Goal: Obtain resource: Download file/media

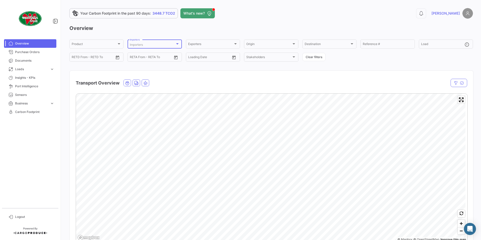
click at [176, 44] on div at bounding box center [177, 43] width 3 height 1
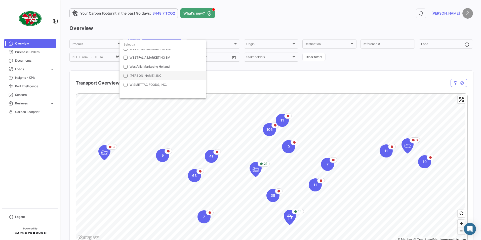
scroll to position [623, 0]
click at [126, 82] on mat-pseudo-checkbox at bounding box center [126, 83] width 4 height 4
click at [125, 75] on mat-pseudo-checkbox at bounding box center [126, 74] width 4 height 4
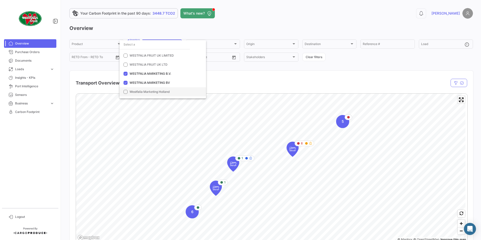
click at [125, 92] on mat-pseudo-checkbox at bounding box center [126, 92] width 4 height 4
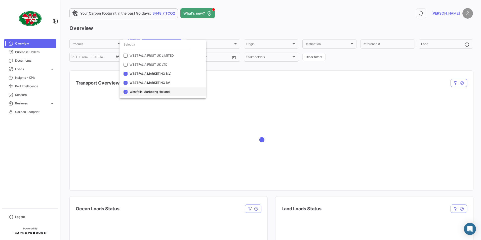
scroll to position [648, 0]
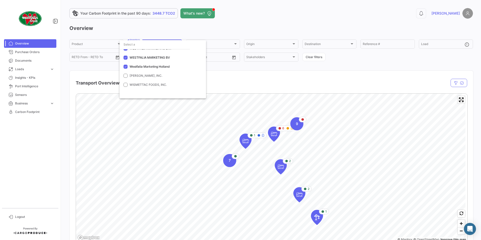
click at [256, 86] on div at bounding box center [240, 120] width 481 height 240
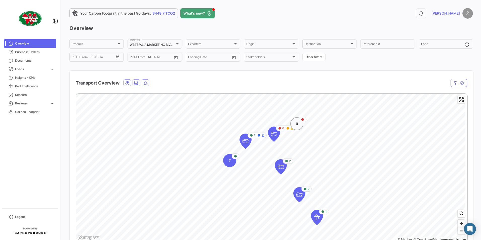
click at [296, 126] on span "9" at bounding box center [297, 123] width 2 height 5
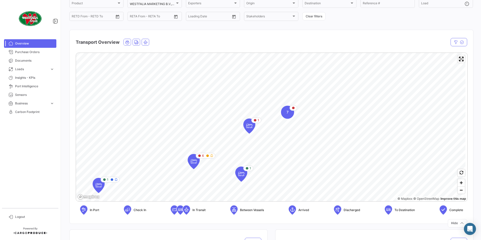
scroll to position [50, 0]
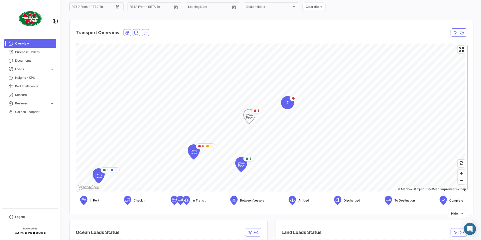
click at [250, 119] on icon "Map marker" at bounding box center [249, 116] width 7 height 11
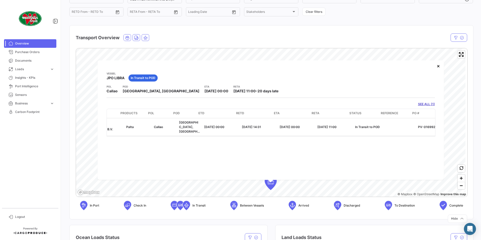
scroll to position [0, 88]
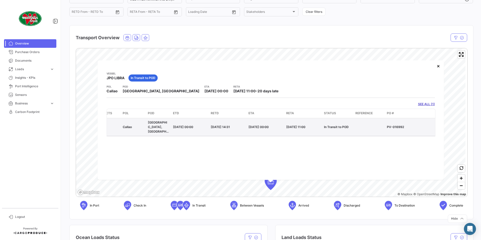
click at [358, 126] on div at bounding box center [369, 127] width 27 height 5
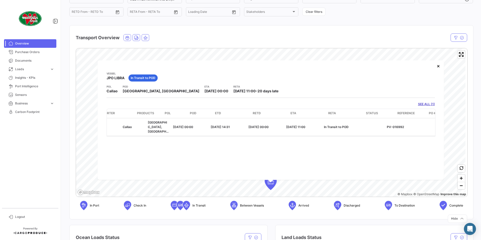
scroll to position [0, 0]
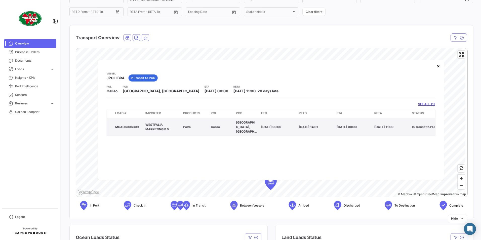
click at [125, 125] on div "MCAU6006309" at bounding box center [128, 127] width 26 height 5
drag, startPoint x: 125, startPoint y: 123, endPoint x: 182, endPoint y: 125, distance: 56.7
click at [182, 125] on datatable-body-cell "Palta" at bounding box center [195, 127] width 28 height 18
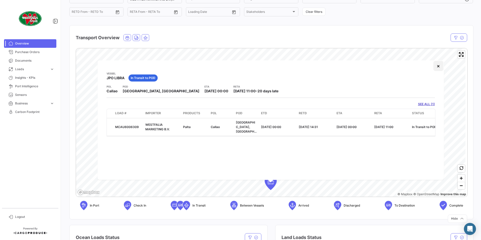
click at [438, 66] on button "×" at bounding box center [439, 66] width 10 height 10
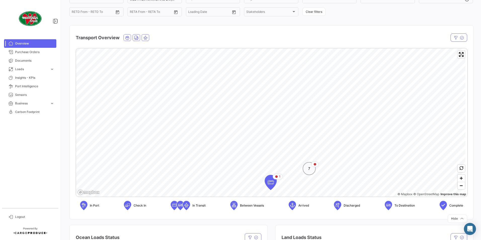
click at [310, 172] on div "7" at bounding box center [309, 168] width 13 height 13
click at [291, 105] on icon "Map marker" at bounding box center [290, 106] width 7 height 11
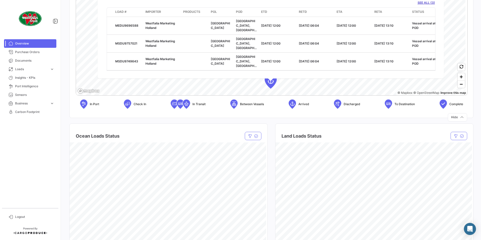
scroll to position [151, 0]
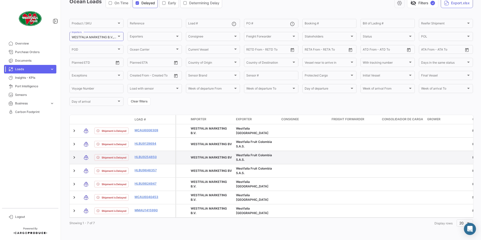
scroll to position [30, 0]
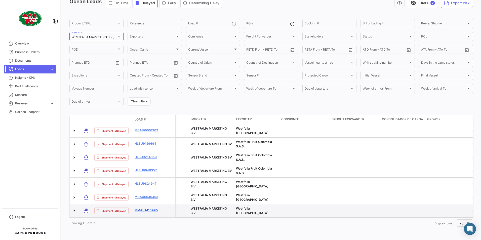
click at [146, 208] on link "MMAU1415990" at bounding box center [148, 210] width 26 height 5
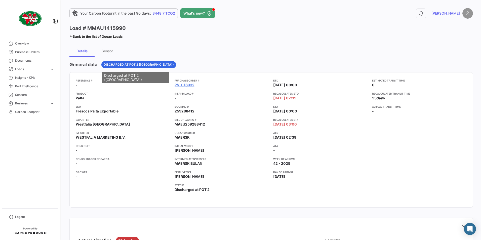
click at [122, 66] on span "Discharged at POT 2 ([GEOGRAPHIC_DATA])" at bounding box center [139, 64] width 70 height 5
click at [120, 64] on span "Discharged at POT 2 ([GEOGRAPHIC_DATA])" at bounding box center [139, 64] width 70 height 5
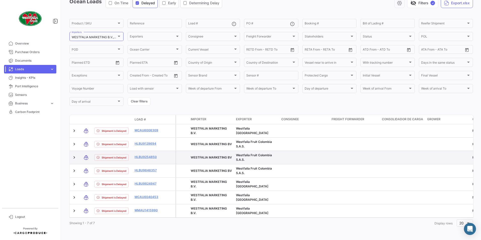
scroll to position [30, 0]
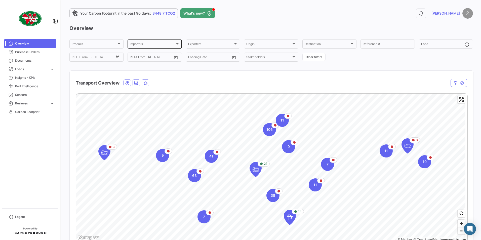
click at [171, 43] on div "Importers Importers" at bounding box center [155, 44] width 50 height 10
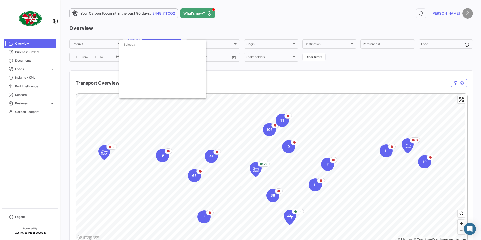
scroll to position [648, 0]
click at [125, 57] on mat-pseudo-checkbox at bounding box center [126, 58] width 4 height 4
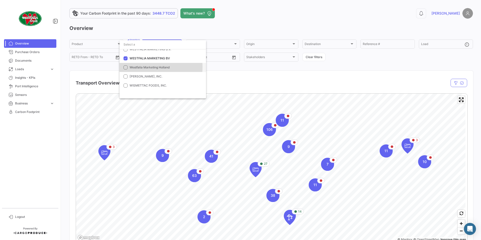
drag, startPoint x: 126, startPoint y: 67, endPoint x: 128, endPoint y: 70, distance: 3.0
click at [126, 67] on mat-pseudo-checkbox at bounding box center [126, 67] width 4 height 4
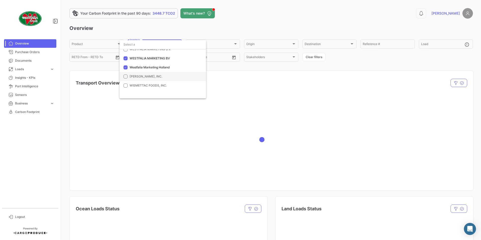
scroll to position [623, 0]
click at [126, 75] on mat-pseudo-checkbox at bounding box center [126, 75] width 4 height 4
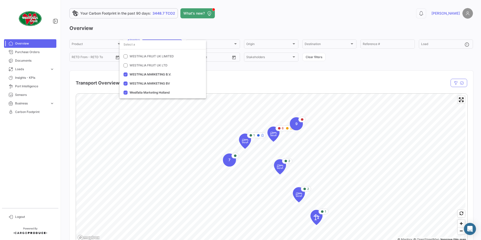
click at [459, 223] on div at bounding box center [240, 120] width 481 height 240
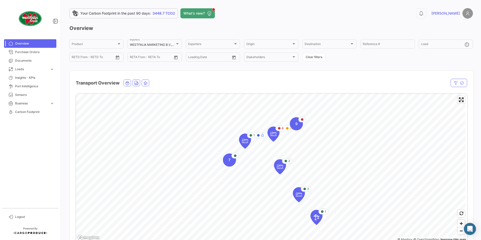
click at [459, 223] on span "Zoom in" at bounding box center [461, 223] width 7 height 7
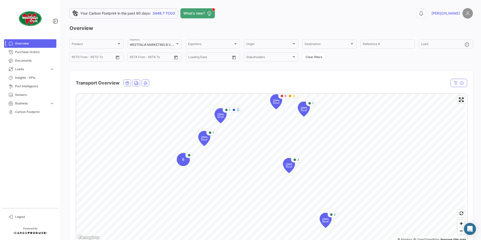
click at [459, 223] on span "Zoom in" at bounding box center [461, 223] width 7 height 7
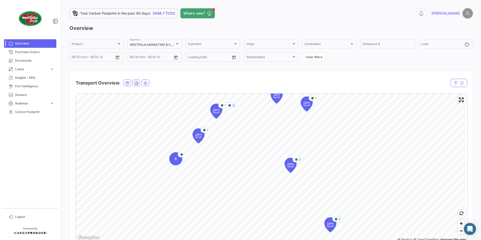
click at [459, 223] on span "Zoom in" at bounding box center [461, 223] width 7 height 7
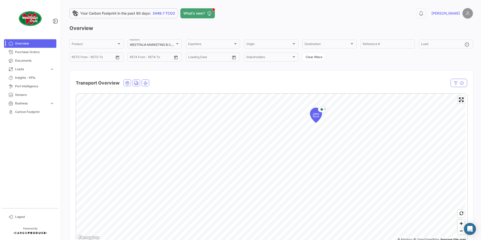
click at [223, 240] on html "Overview Purchase Orders Documents Loads expand_more Air Shipments Ocean Loads …" at bounding box center [240, 120] width 481 height 240
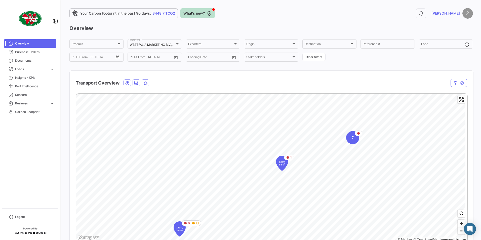
click at [189, 15] on span "What's new?" at bounding box center [194, 13] width 21 height 5
click at [296, 78] on div "Transport Overview" at bounding box center [213, 83] width 274 height 13
click at [354, 142] on div "7" at bounding box center [352, 137] width 13 height 13
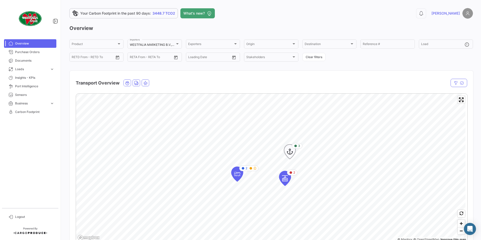
click at [288, 153] on icon "Map marker" at bounding box center [290, 152] width 7 height 11
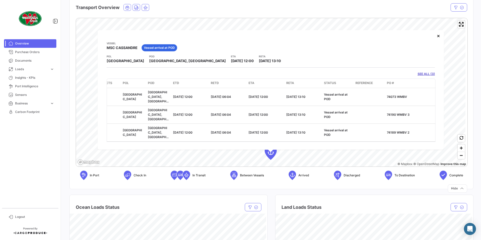
scroll to position [50, 0]
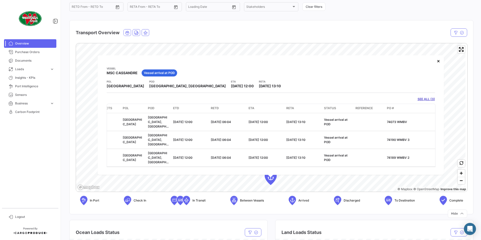
click at [422, 99] on link "SEE ALL (3)" at bounding box center [426, 99] width 17 height 5
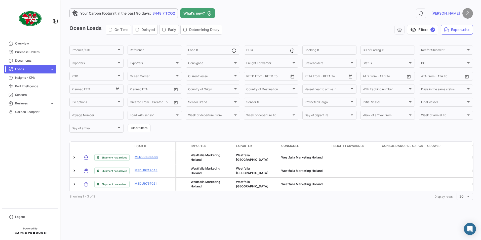
click at [139, 30] on icon "button" at bounding box center [137, 30] width 4 height 4
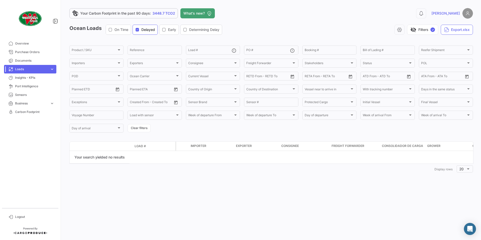
click at [138, 30] on icon "button" at bounding box center [137, 30] width 4 height 4
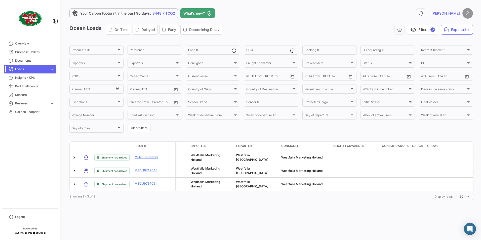
click at [166, 28] on icon "button" at bounding box center [164, 30] width 4 height 4
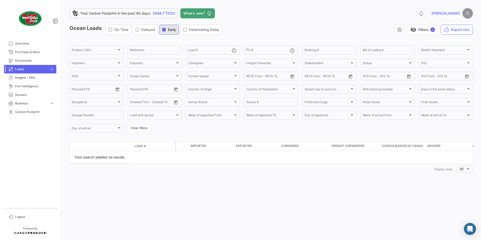
click at [165, 29] on icon "button" at bounding box center [164, 30] width 4 height 4
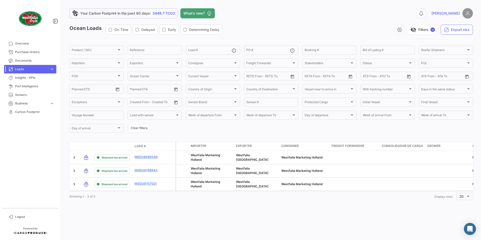
click at [186, 29] on icon "button" at bounding box center [185, 30] width 4 height 4
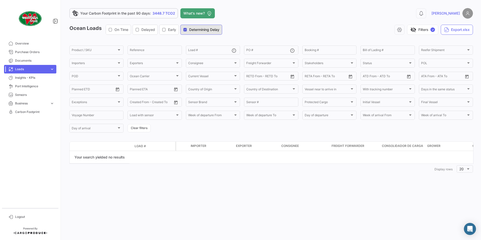
click at [187, 30] on icon "button" at bounding box center [185, 30] width 4 height 4
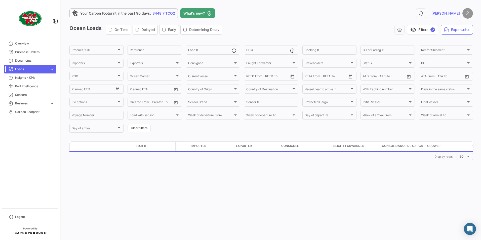
click at [111, 30] on icon "button" at bounding box center [111, 30] width 4 height 4
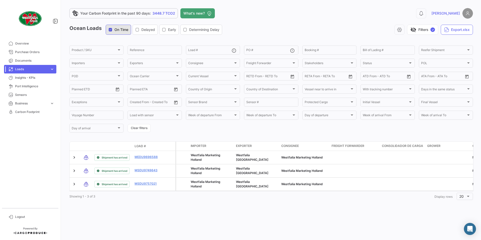
click at [111, 30] on icon "button" at bounding box center [111, 30] width 4 height 4
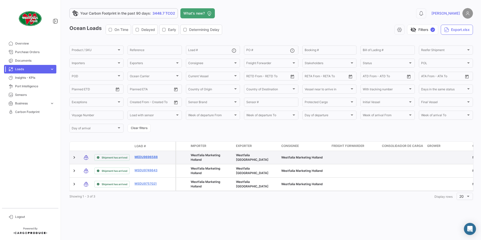
click at [146, 158] on link "MEDU9696588" at bounding box center [148, 157] width 26 height 5
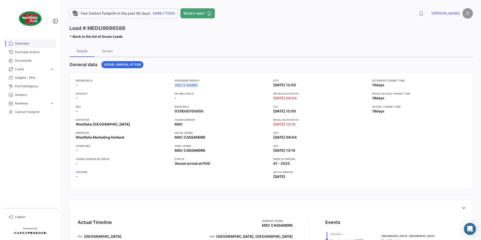
click at [23, 43] on span "Overview" at bounding box center [34, 43] width 39 height 5
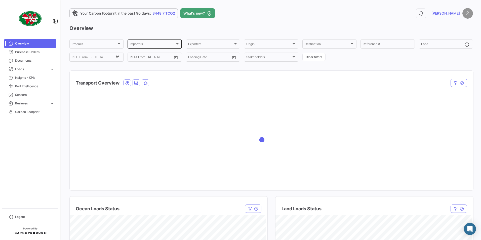
click at [176, 44] on div at bounding box center [177, 43] width 3 height 1
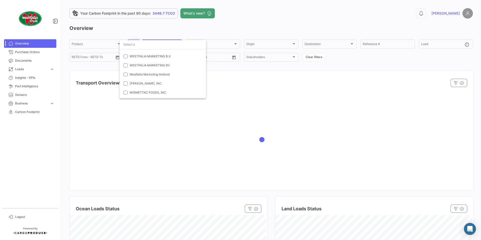
scroll to position [648, 0]
click at [141, 72] on span "Westfalia Marketing Holland" at bounding box center [150, 71] width 40 height 4
click at [138, 61] on span "WESTFALIA MARKETING BV" at bounding box center [150, 62] width 40 height 4
click at [139, 52] on span "WESTFALIA MARKETING B.V." at bounding box center [151, 53] width 42 height 4
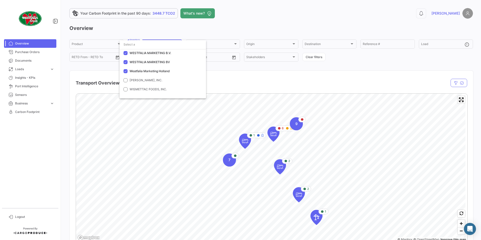
click at [273, 133] on div at bounding box center [240, 120] width 481 height 240
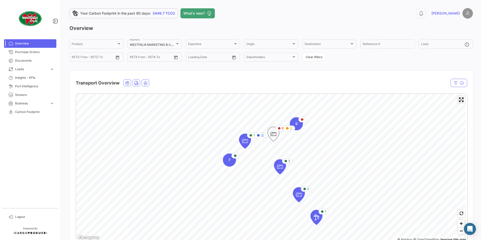
click at [272, 132] on icon "Map marker" at bounding box center [273, 134] width 7 height 11
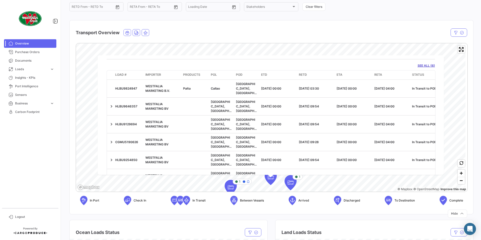
scroll to position [25, 0]
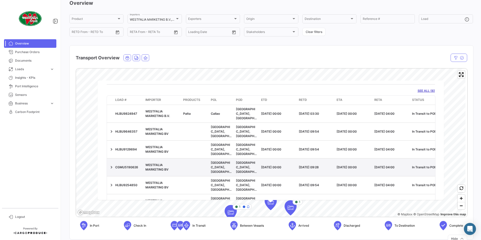
click at [158, 163] on span "WESTFALIA MARKETING BV" at bounding box center [157, 167] width 23 height 8
click at [112, 165] on link at bounding box center [111, 167] width 5 height 5
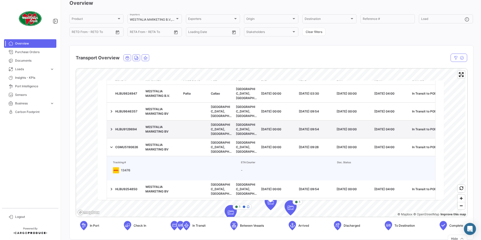
scroll to position [58, 0]
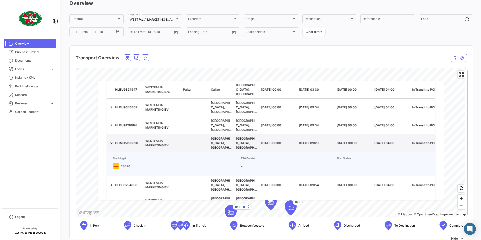
click at [112, 141] on link at bounding box center [111, 143] width 5 height 5
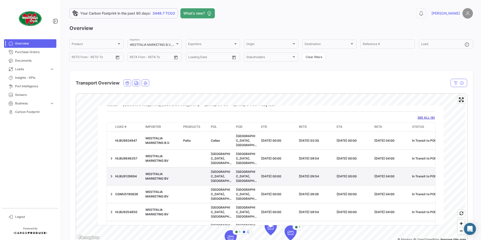
scroll to position [33, 0]
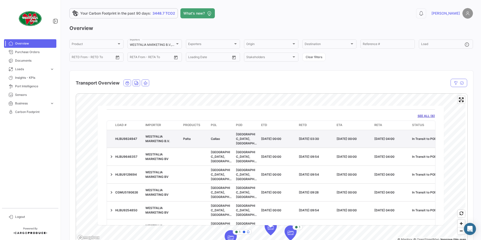
click at [151, 139] on span "WESTFALIA MARKETING B.V." at bounding box center [158, 138] width 24 height 8
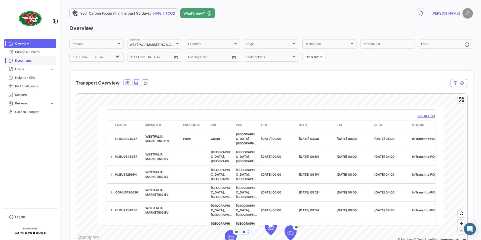
click at [20, 62] on span "Documents" at bounding box center [34, 60] width 39 height 5
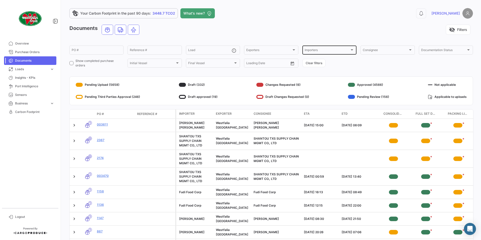
click at [342, 47] on div "Importers Importers" at bounding box center [330, 50] width 50 height 10
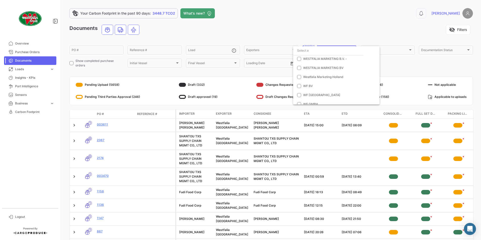
scroll to position [3878, 0]
click at [299, 84] on mat-pseudo-checkbox at bounding box center [299, 85] width 4 height 4
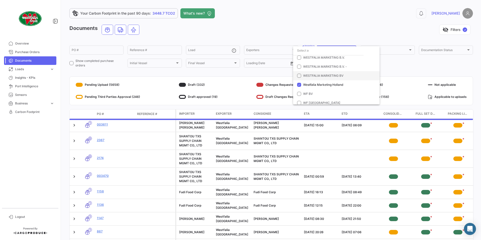
click at [300, 76] on mat-pseudo-checkbox at bounding box center [299, 76] width 4 height 4
click at [300, 66] on mat-pseudo-checkbox at bounding box center [299, 67] width 4 height 4
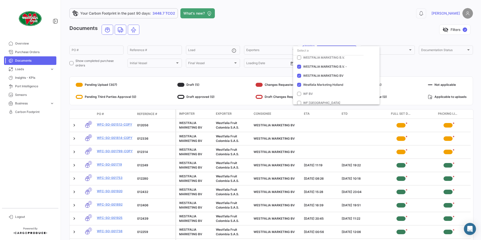
drag, startPoint x: 479, startPoint y: 193, endPoint x: 480, endPoint y: 210, distance: 16.9
click at [481, 210] on div at bounding box center [240, 120] width 481 height 240
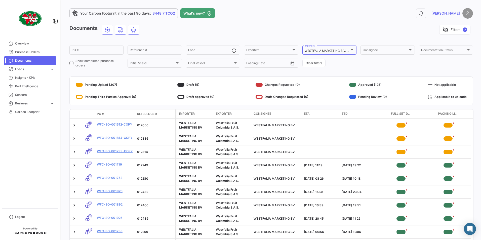
scroll to position [38, 0]
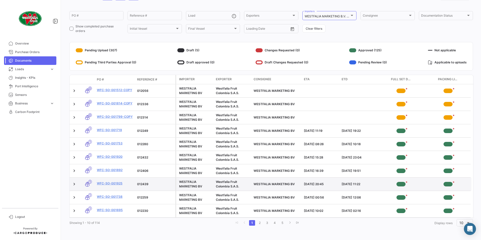
drag, startPoint x: 466, startPoint y: 183, endPoint x: 457, endPoint y: 184, distance: 8.8
click at [457, 184] on app-document-status-chip "*" at bounding box center [448, 184] width 43 height 8
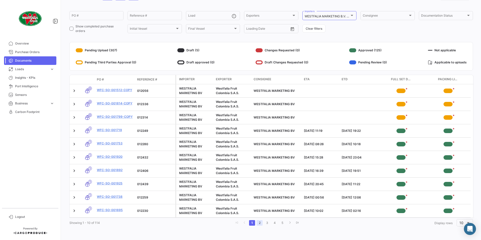
click at [259, 224] on link "2" at bounding box center [260, 223] width 6 height 6
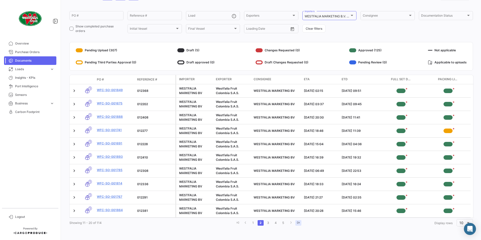
click at [297, 224] on icon "go to last page" at bounding box center [298, 222] width 3 height 3
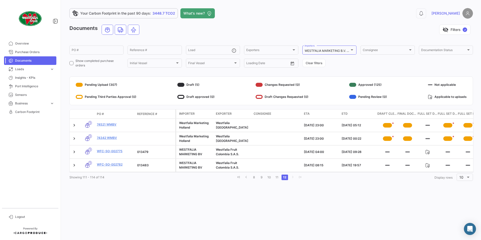
scroll to position [0, 0]
click at [277, 180] on link "11" at bounding box center [277, 178] width 6 height 6
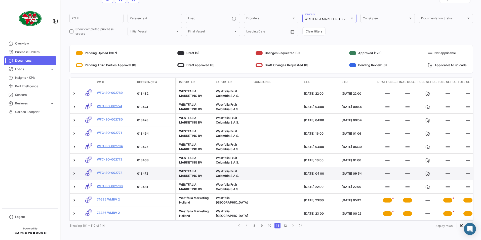
scroll to position [38, 0]
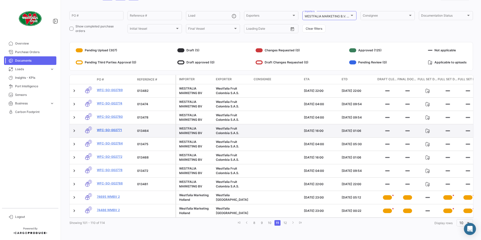
click at [101, 128] on link "WFC-SO-002771" at bounding box center [115, 130] width 36 height 5
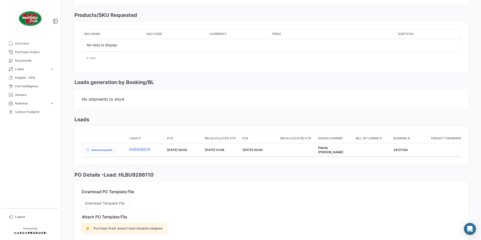
scroll to position [209, 0]
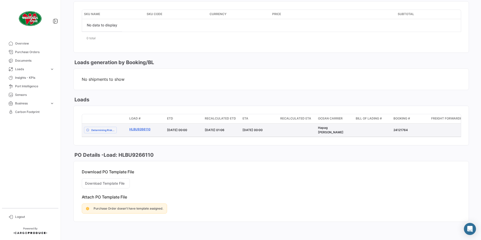
click at [138, 127] on link "HLBU9266110" at bounding box center [146, 129] width 34 height 5
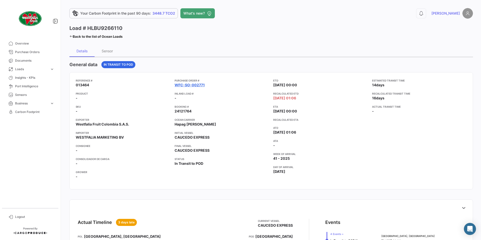
click at [185, 85] on link "WFC-SO-002771" at bounding box center [190, 85] width 30 height 5
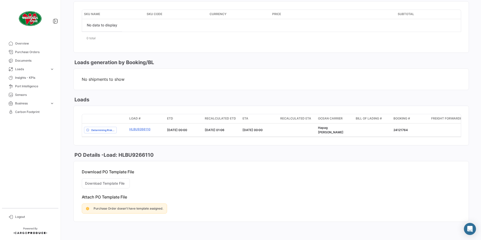
scroll to position [209, 0]
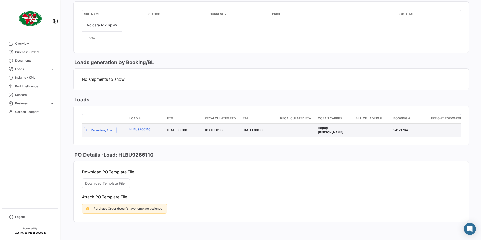
click at [138, 127] on link "HLBU9266110" at bounding box center [146, 129] width 34 height 5
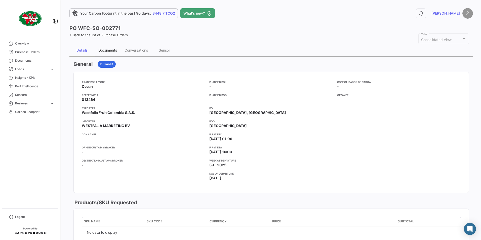
click at [108, 51] on div "Documents" at bounding box center [107, 50] width 19 height 4
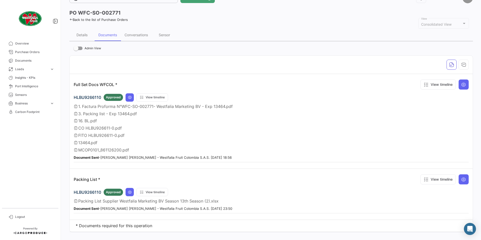
scroll to position [24, 0]
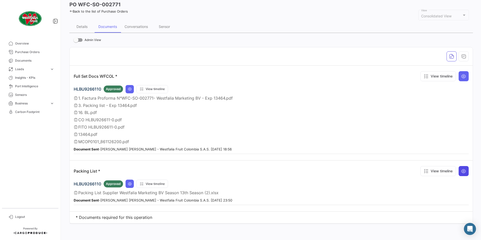
click at [462, 172] on icon at bounding box center [464, 171] width 5 height 5
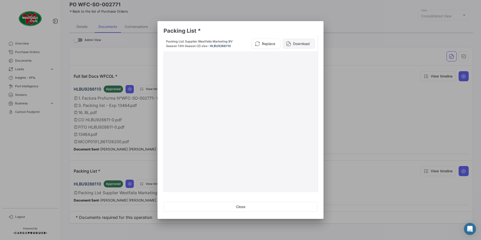
click at [289, 44] on button "Download" at bounding box center [299, 44] width 32 height 10
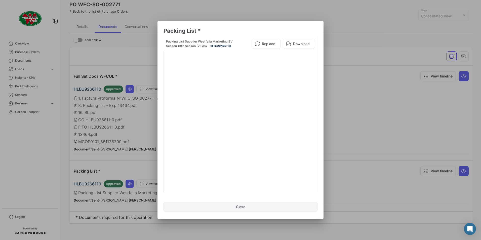
click at [241, 206] on button "Close" at bounding box center [241, 207] width 154 height 10
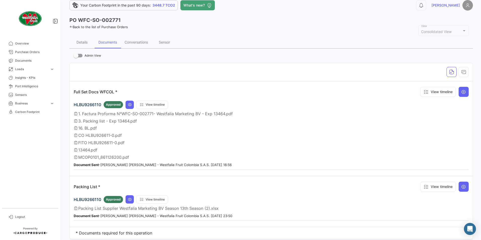
scroll to position [0, 0]
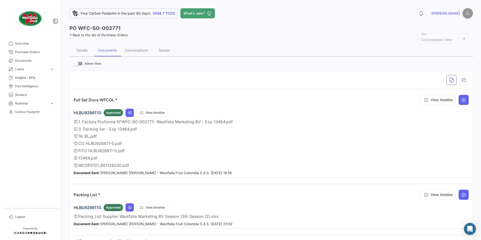
click at [80, 35] on link "Back to the list of Purchase Orders" at bounding box center [98, 35] width 58 height 4
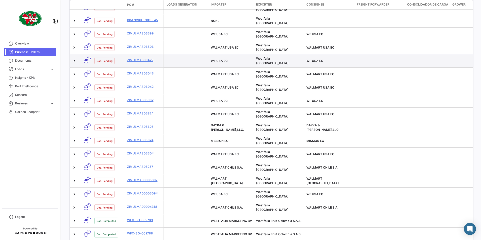
scroll to position [151, 0]
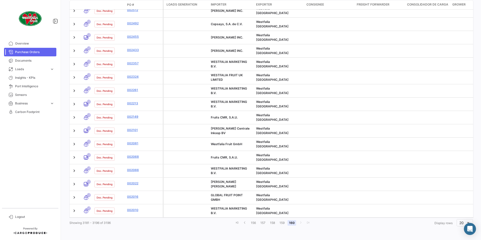
scroll to position [120, 0]
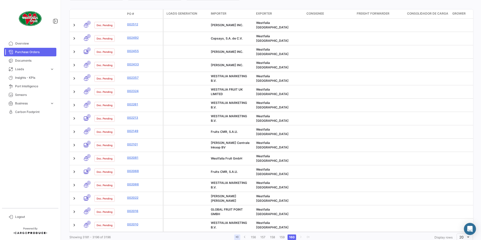
click at [236, 236] on icon "go to first page" at bounding box center [237, 237] width 3 height 3
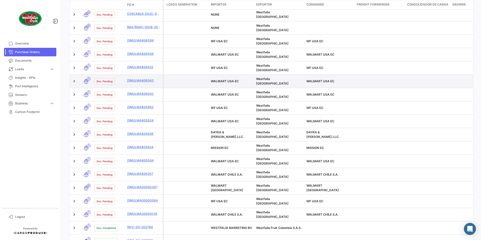
scroll to position [151, 0]
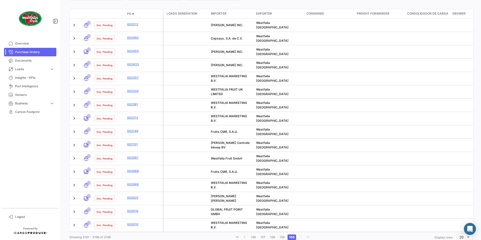
scroll to position [0, 0]
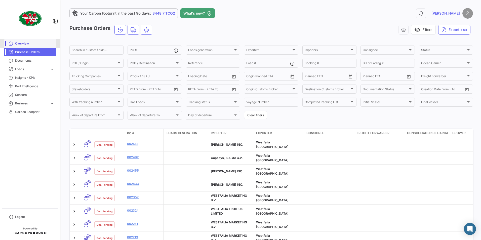
click at [28, 43] on span "Overview" at bounding box center [34, 43] width 39 height 5
